Goal: Transaction & Acquisition: Purchase product/service

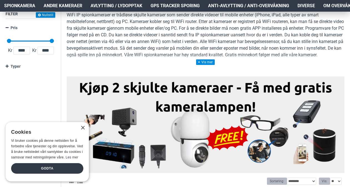
scroll to position [111, 0]
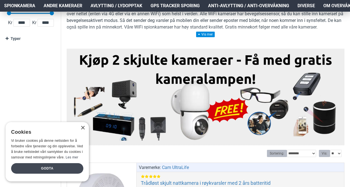
click at [42, 166] on div "Godta" at bounding box center [47, 168] width 72 height 11
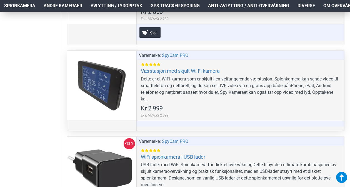
scroll to position [1415, 0]
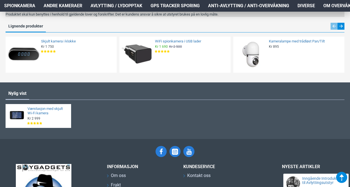
scroll to position [888, 0]
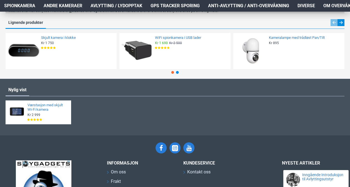
click at [23, 54] on img at bounding box center [23, 51] width 32 height 32
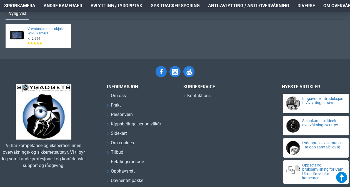
scroll to position [937, 0]
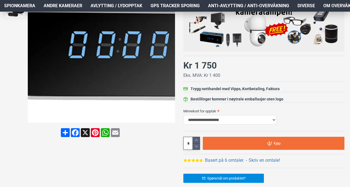
scroll to position [111, 0]
